Goal: Transaction & Acquisition: Purchase product/service

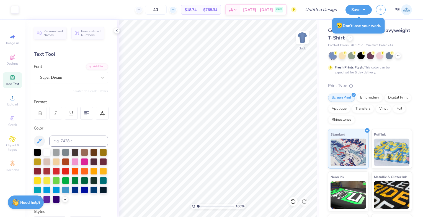
click at [175, 9] on icon at bounding box center [173, 10] width 4 height 4
click at [141, 10] on icon at bounding box center [139, 10] width 4 height 4
click at [166, 9] on input "42" at bounding box center [156, 10] width 22 height 10
click at [176, 10] on div at bounding box center [172, 9] width 7 height 7
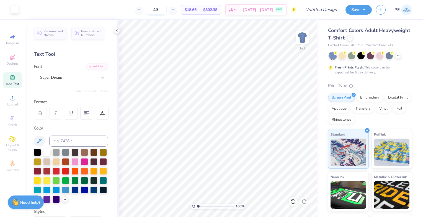
click at [175, 10] on icon at bounding box center [173, 10] width 4 height 4
click at [173, 10] on line at bounding box center [173, 10] width 0 height 2
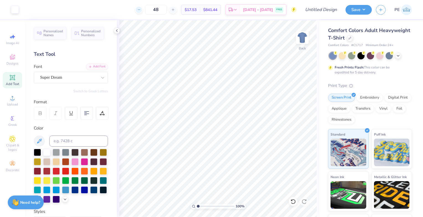
click at [141, 9] on icon at bounding box center [139, 10] width 4 height 4
click at [175, 10] on icon at bounding box center [173, 10] width 4 height 4
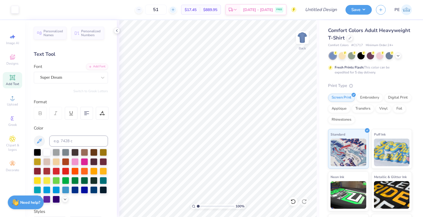
click at [175, 10] on icon at bounding box center [173, 10] width 4 height 4
click at [175, 9] on icon at bounding box center [173, 10] width 4 height 4
click at [141, 10] on icon at bounding box center [139, 10] width 4 height 4
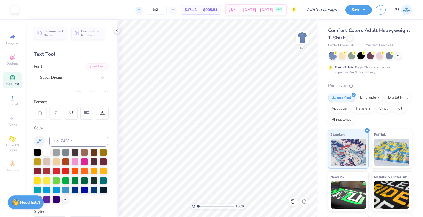
click at [141, 10] on icon at bounding box center [139, 10] width 4 height 4
type input "50"
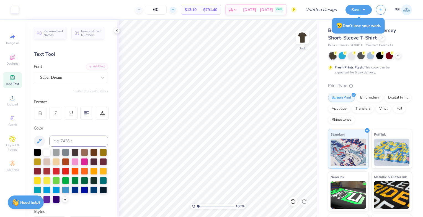
click at [174, 10] on line at bounding box center [172, 10] width 2 height 0
click at [175, 9] on icon at bounding box center [173, 10] width 4 height 4
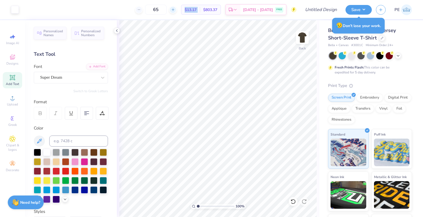
click at [175, 9] on icon at bounding box center [173, 10] width 4 height 4
click at [217, 9] on span "$875.02" at bounding box center [210, 10] width 14 height 6
click at [175, 11] on icon at bounding box center [173, 10] width 4 height 4
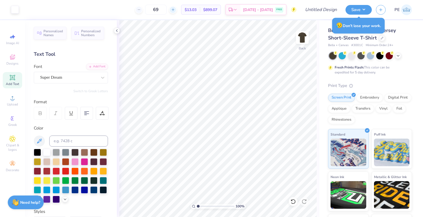
click at [175, 11] on icon at bounding box center [173, 10] width 4 height 4
click at [141, 11] on icon at bounding box center [139, 10] width 4 height 4
click at [175, 11] on icon at bounding box center [173, 10] width 4 height 4
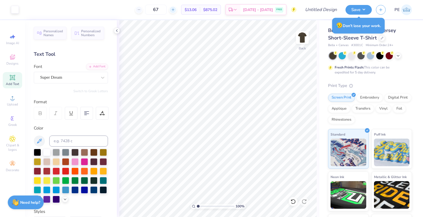
type input "68"
click at [175, 9] on icon at bounding box center [173, 10] width 4 height 4
click at [175, 10] on icon at bounding box center [173, 10] width 4 height 4
click at [174, 10] on line at bounding box center [172, 10] width 2 height 0
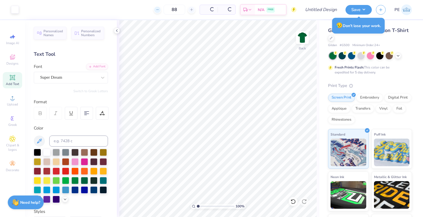
click at [159, 9] on icon at bounding box center [157, 10] width 4 height 4
click at [157, 10] on icon at bounding box center [157, 10] width 4 height 4
click at [157, 12] on div at bounding box center [156, 9] width 7 height 7
click at [190, 11] on icon at bounding box center [191, 10] width 4 height 4
type input "86"
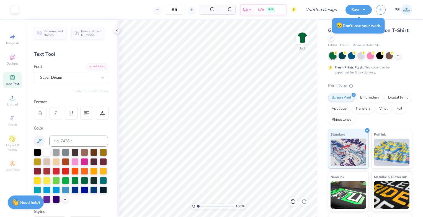
click at [208, 9] on span at bounding box center [208, 10] width 11 height 6
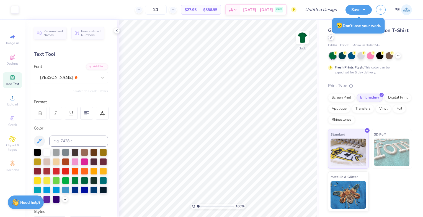
click at [331, 37] on icon at bounding box center [330, 37] width 3 height 3
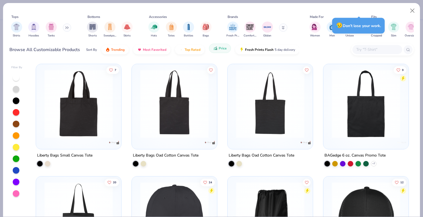
click at [218, 52] on button "Price" at bounding box center [220, 48] width 22 height 9
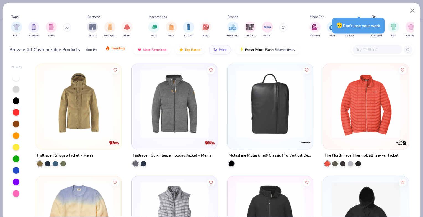
click at [111, 48] on span "Trending" at bounding box center [118, 48] width 14 height 4
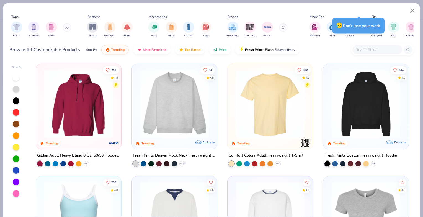
click at [66, 27] on icon at bounding box center [66, 28] width 1 height 2
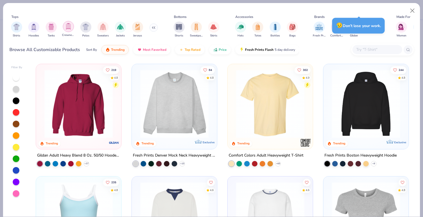
click at [67, 24] on img "filter for Crewnecks" at bounding box center [68, 26] width 6 height 6
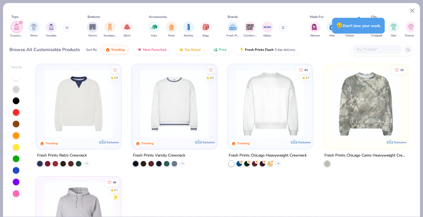
click at [152, 86] on img at bounding box center [174, 104] width 74 height 69
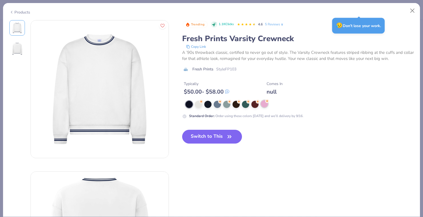
click at [264, 103] on div at bounding box center [264, 103] width 7 height 7
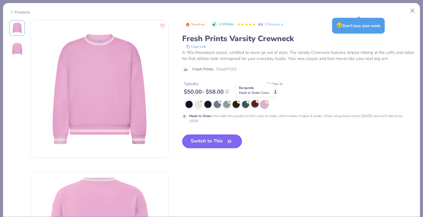
click at [255, 103] on div at bounding box center [254, 103] width 7 height 7
